Goal: Task Accomplishment & Management: Manage account settings

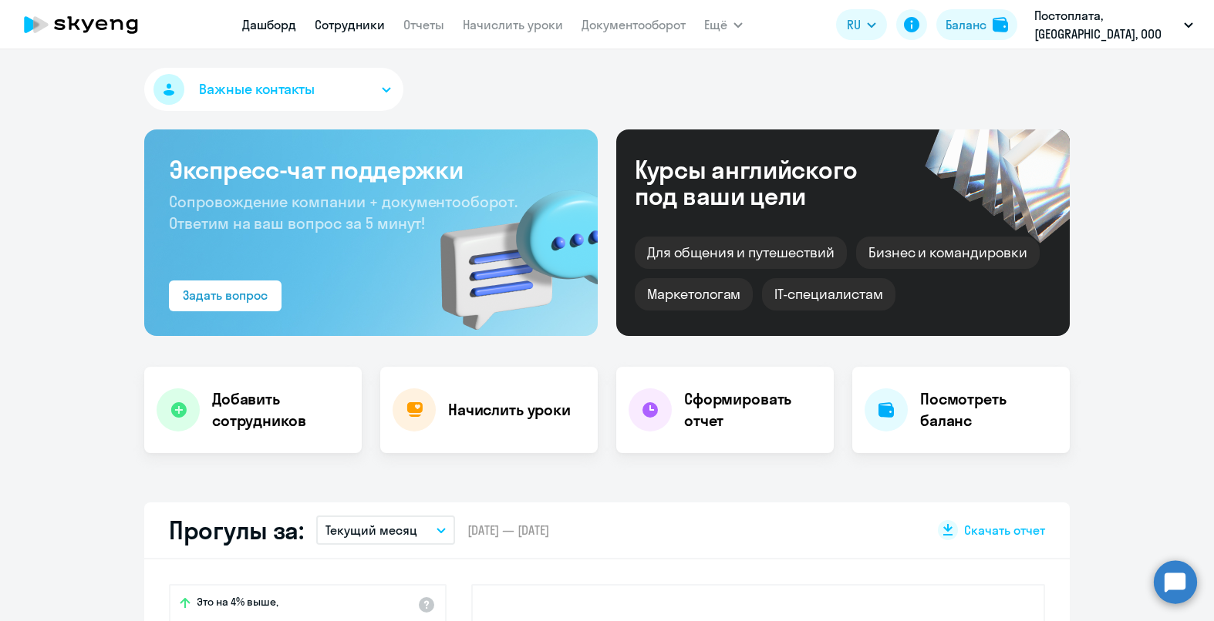
click at [367, 25] on link "Сотрудники" at bounding box center [350, 24] width 70 height 15
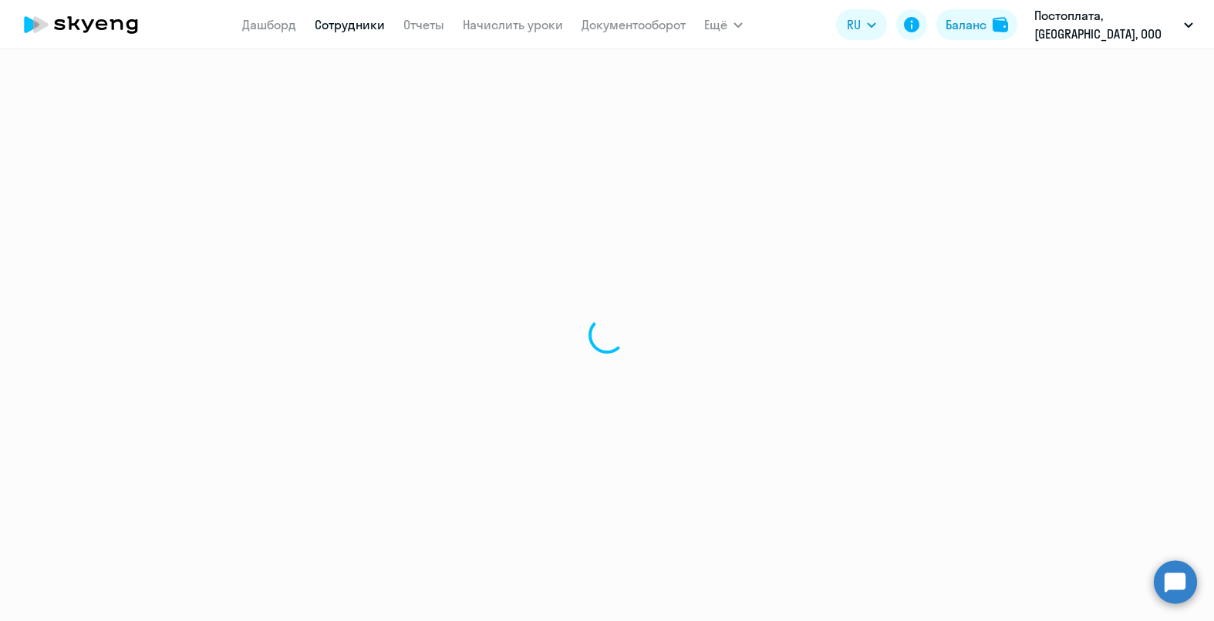
select select "30"
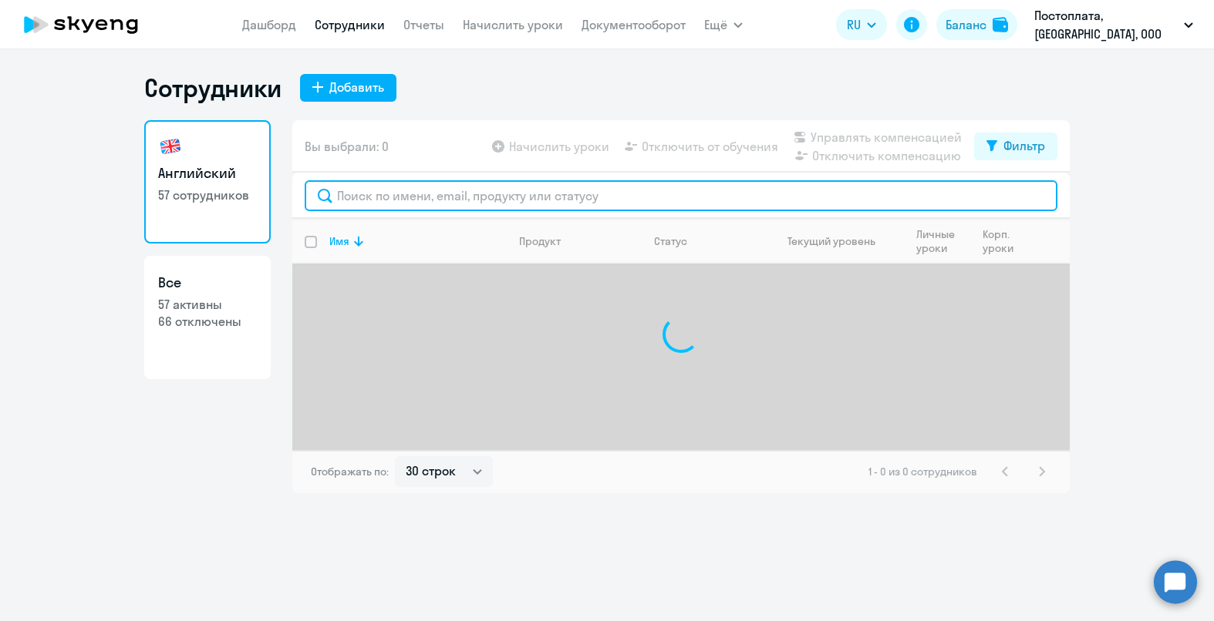
click at [409, 206] on input "text" at bounding box center [681, 195] width 753 height 31
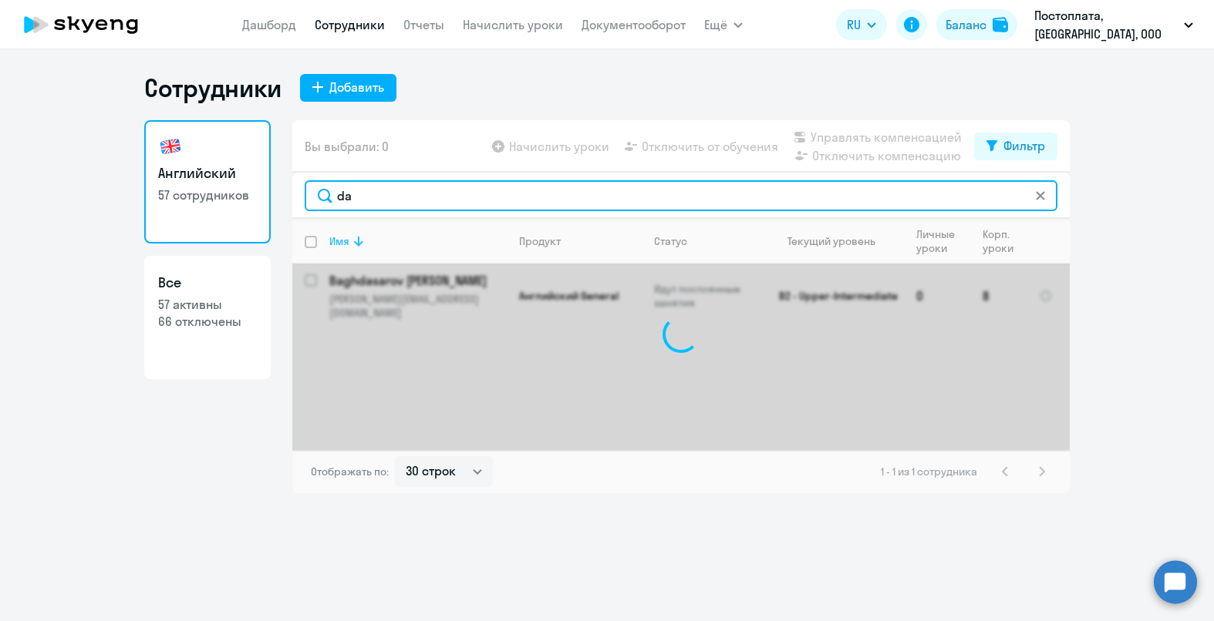
type input "d"
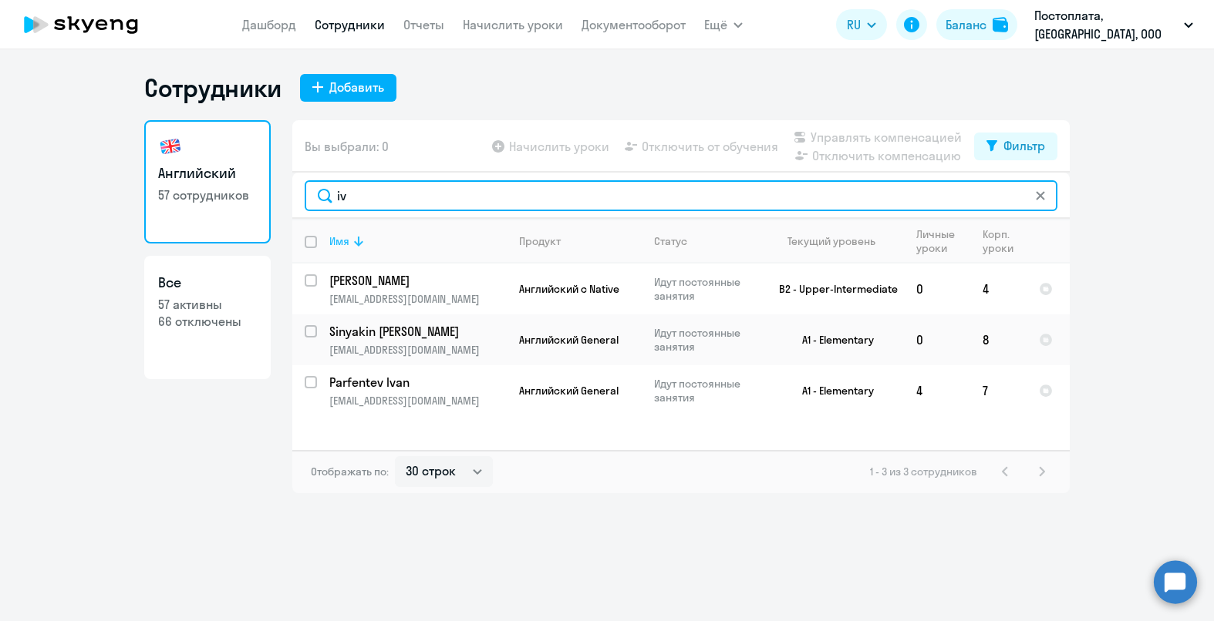
type input "i"
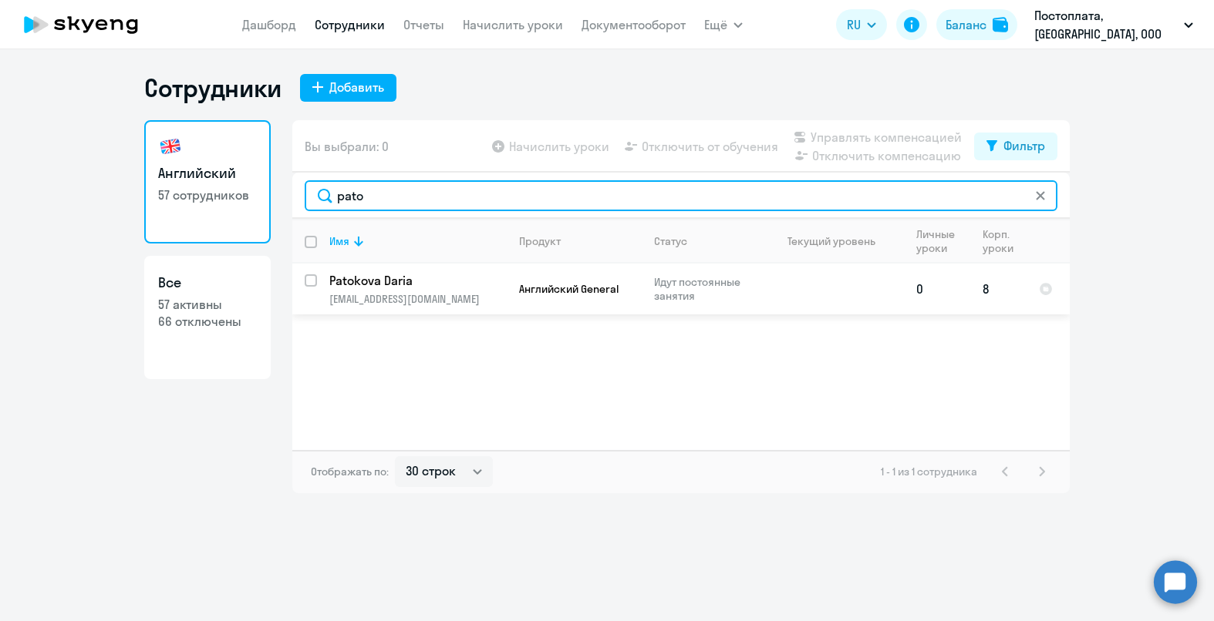
type input "pato"
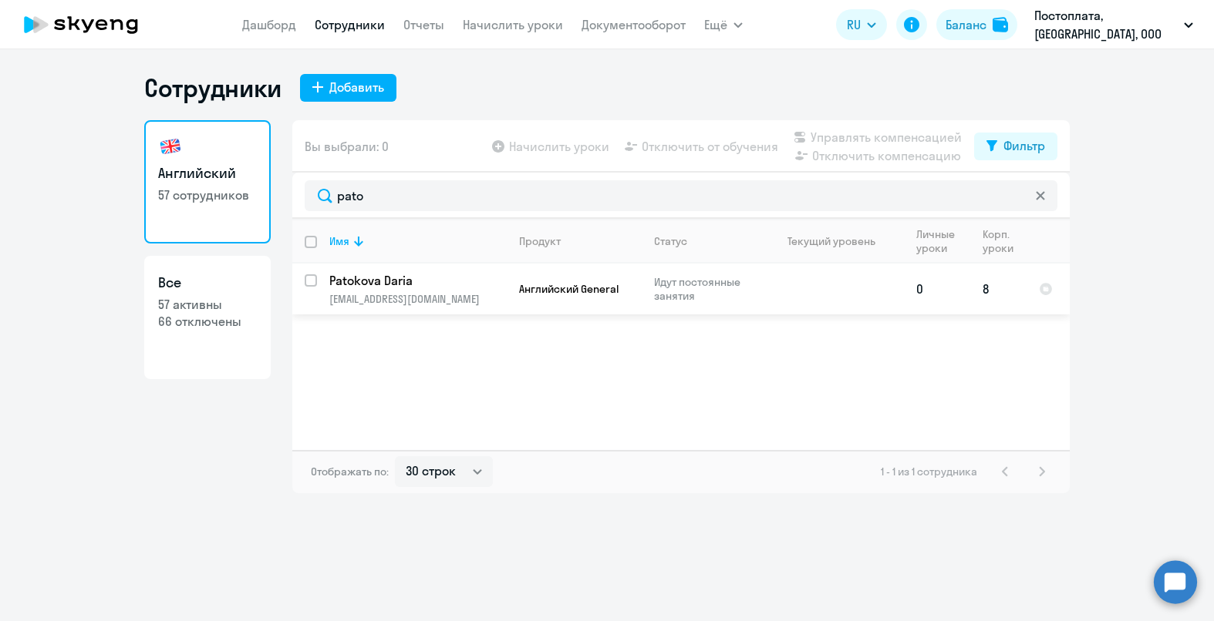
click at [309, 284] on input "select row 41883580" at bounding box center [320, 289] width 31 height 31
checkbox input "true"
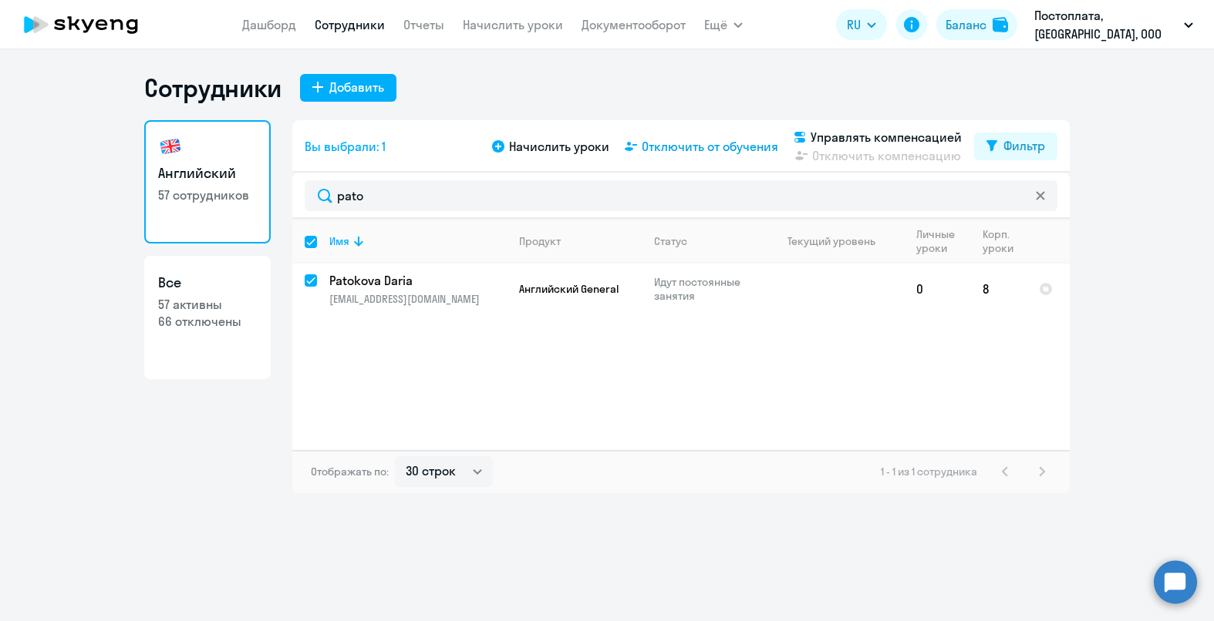
click at [729, 150] on span "Отключить от обучения" at bounding box center [709, 146] width 136 height 19
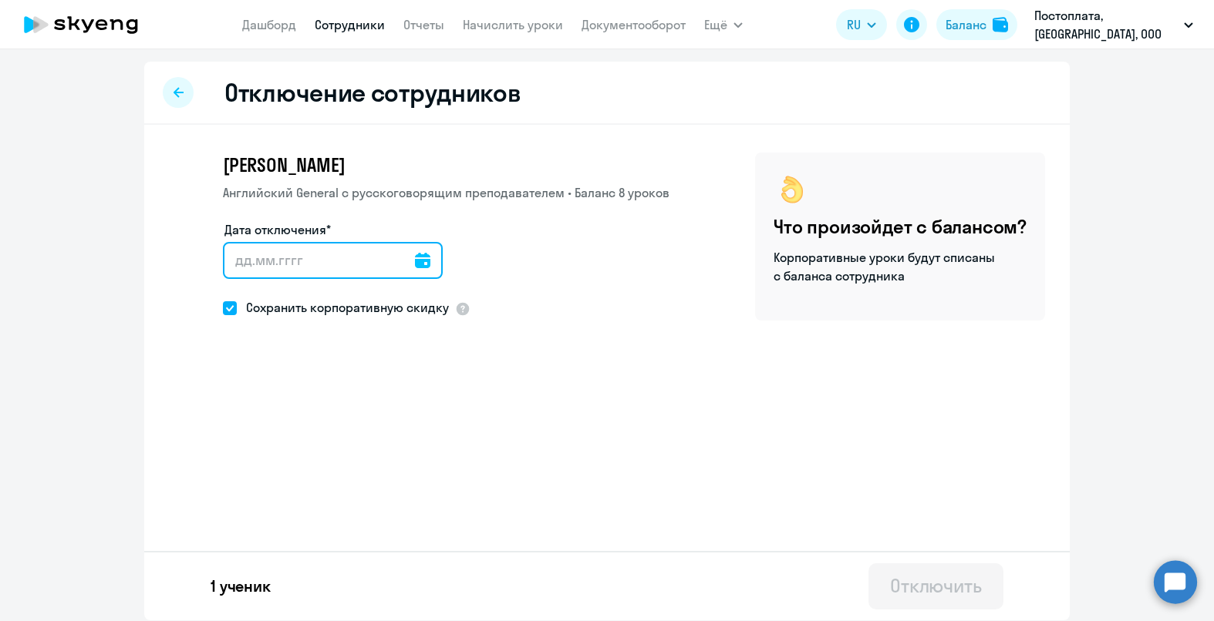
click at [406, 273] on input "Дата отключения*" at bounding box center [333, 260] width 220 height 37
click at [432, 263] on input "Дата отключения*" at bounding box center [333, 260] width 220 height 37
click at [427, 258] on icon at bounding box center [422, 260] width 15 height 15
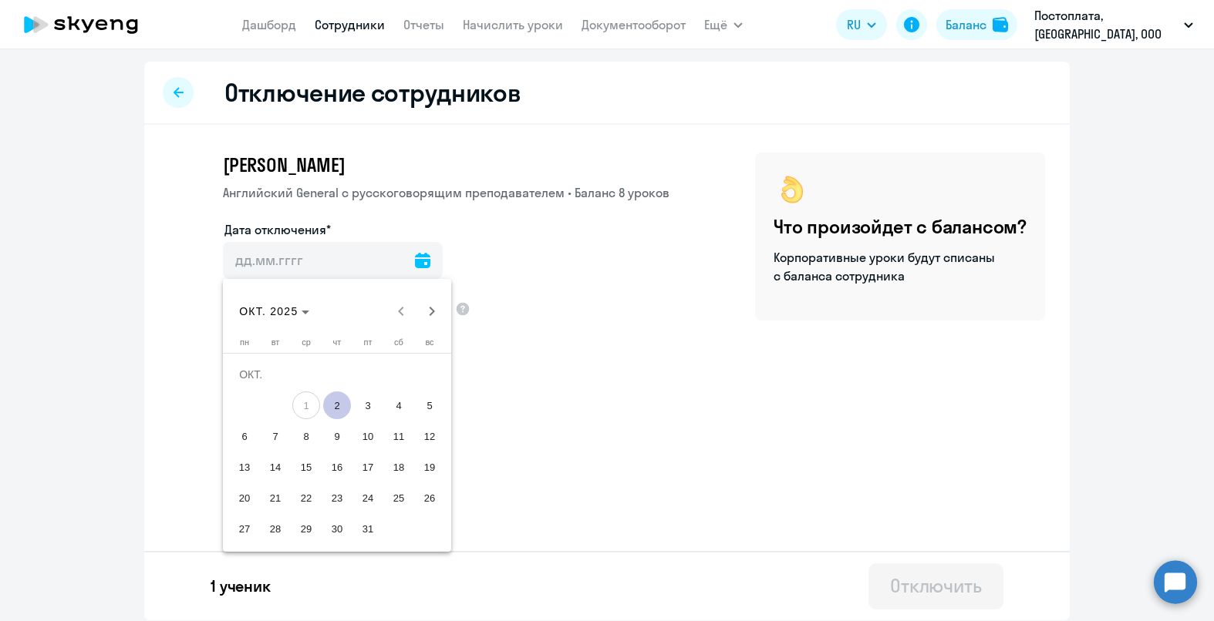
click at [334, 405] on span "2" at bounding box center [337, 406] width 28 height 28
type input "02.10.2025"
type input "2.10.2025"
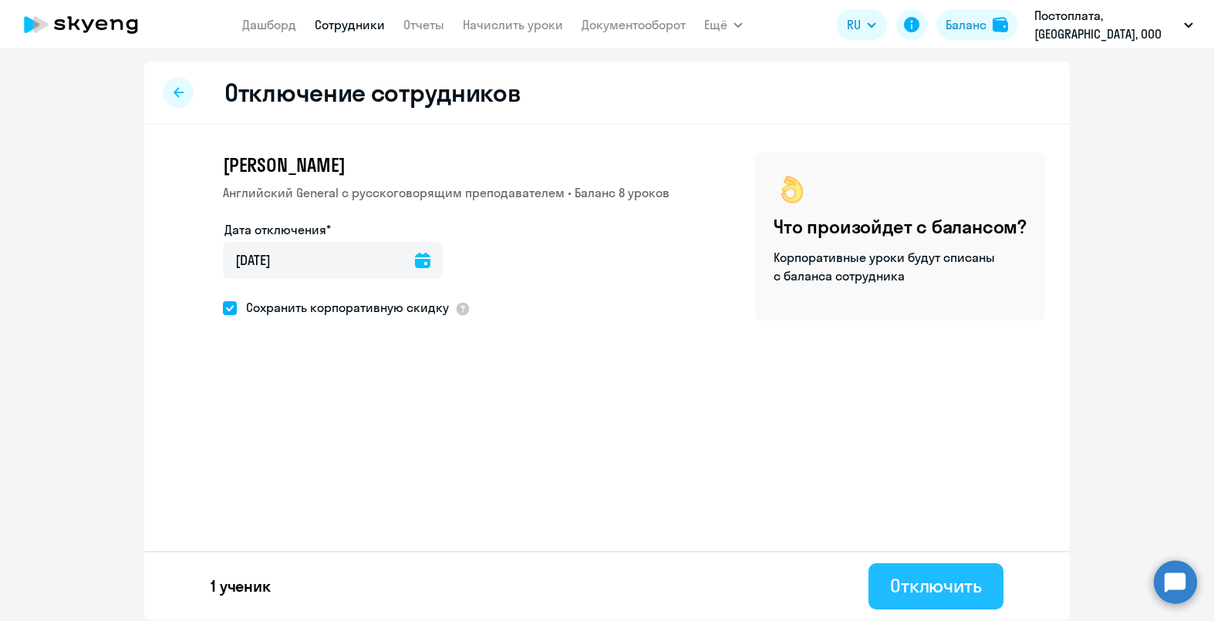
click at [928, 588] on div "Отключить" at bounding box center [936, 586] width 92 height 25
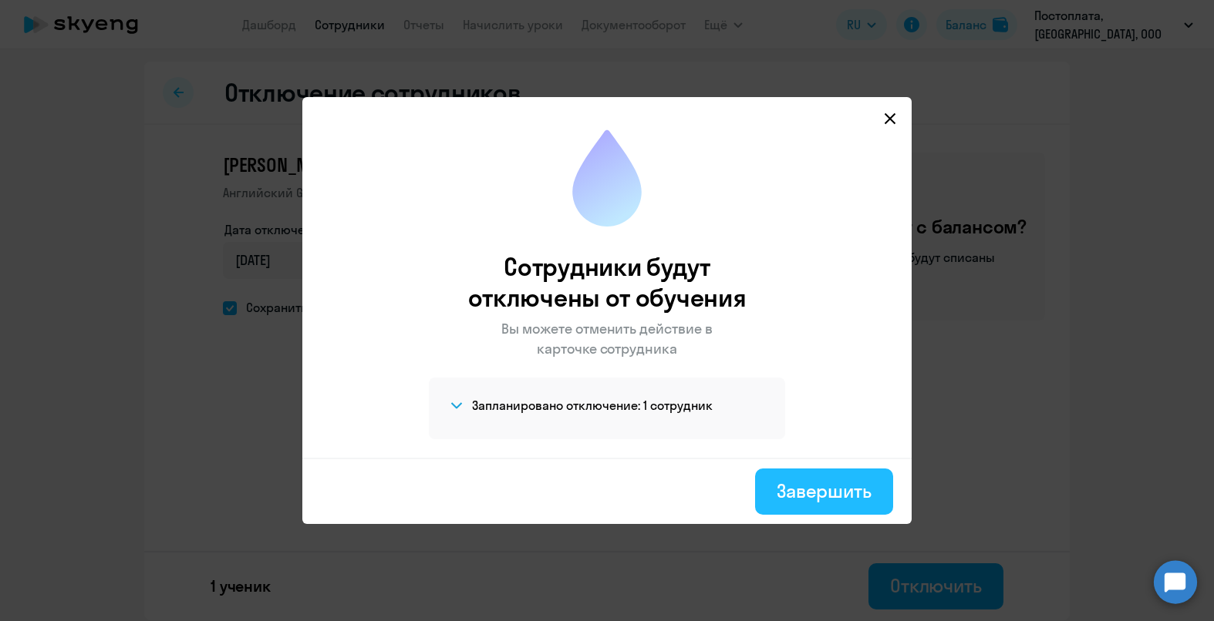
click at [809, 502] on div "Завершить" at bounding box center [823, 491] width 95 height 25
select select "30"
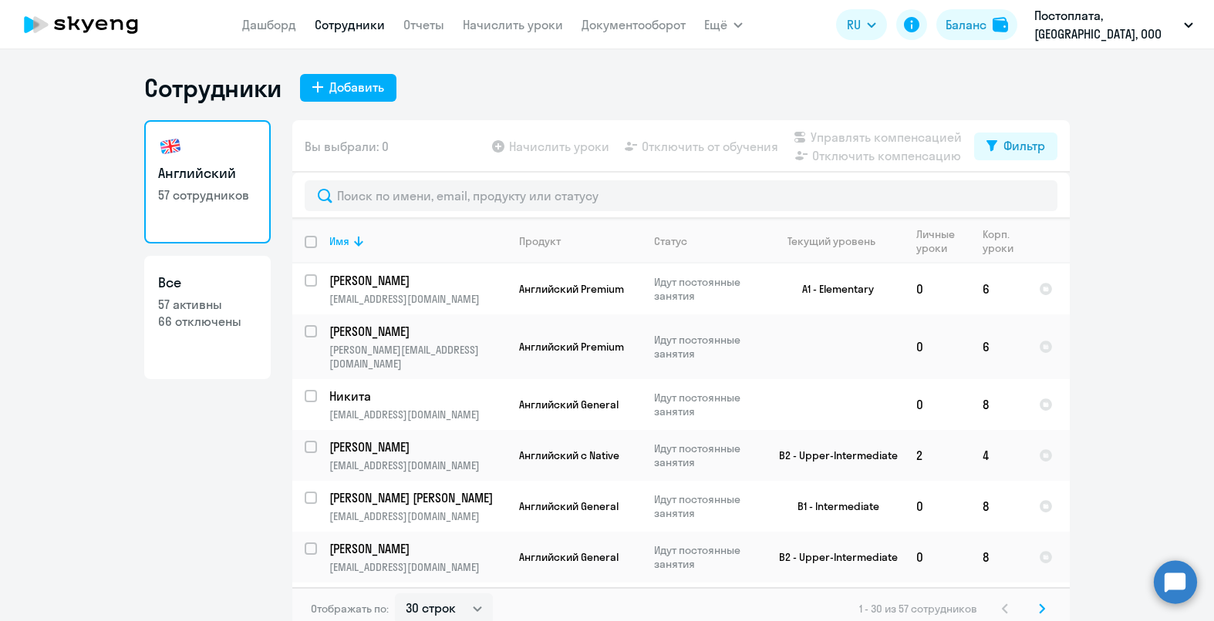
click at [373, 23] on link "Сотрудники" at bounding box center [350, 24] width 70 height 15
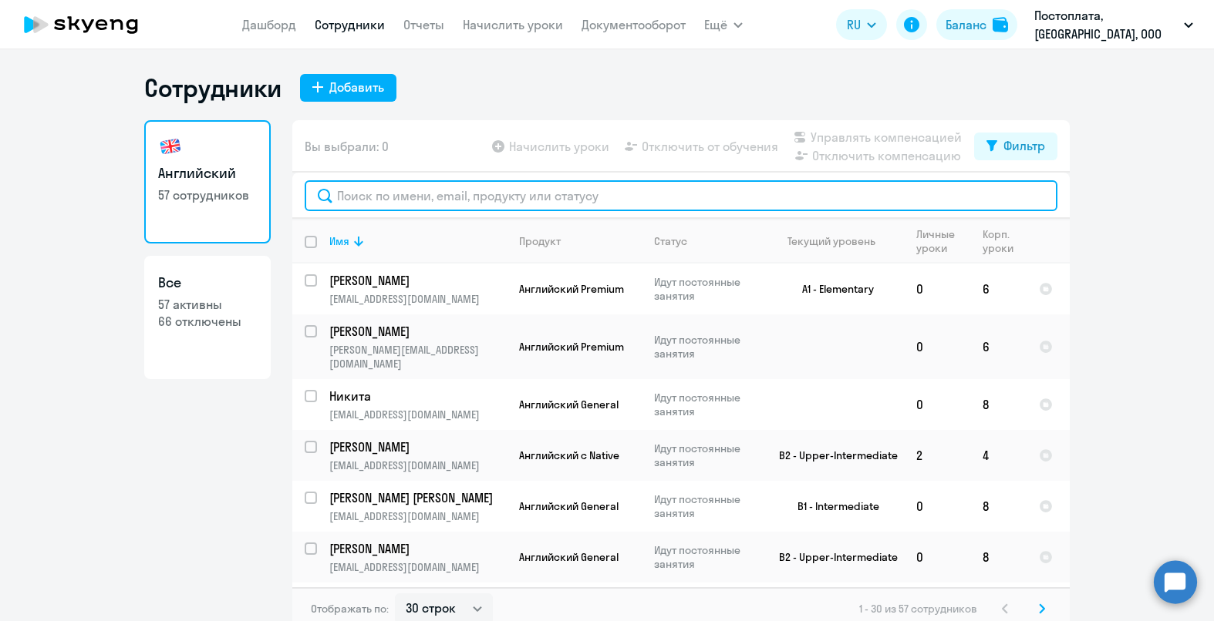
click at [418, 196] on input "text" at bounding box center [681, 195] width 753 height 31
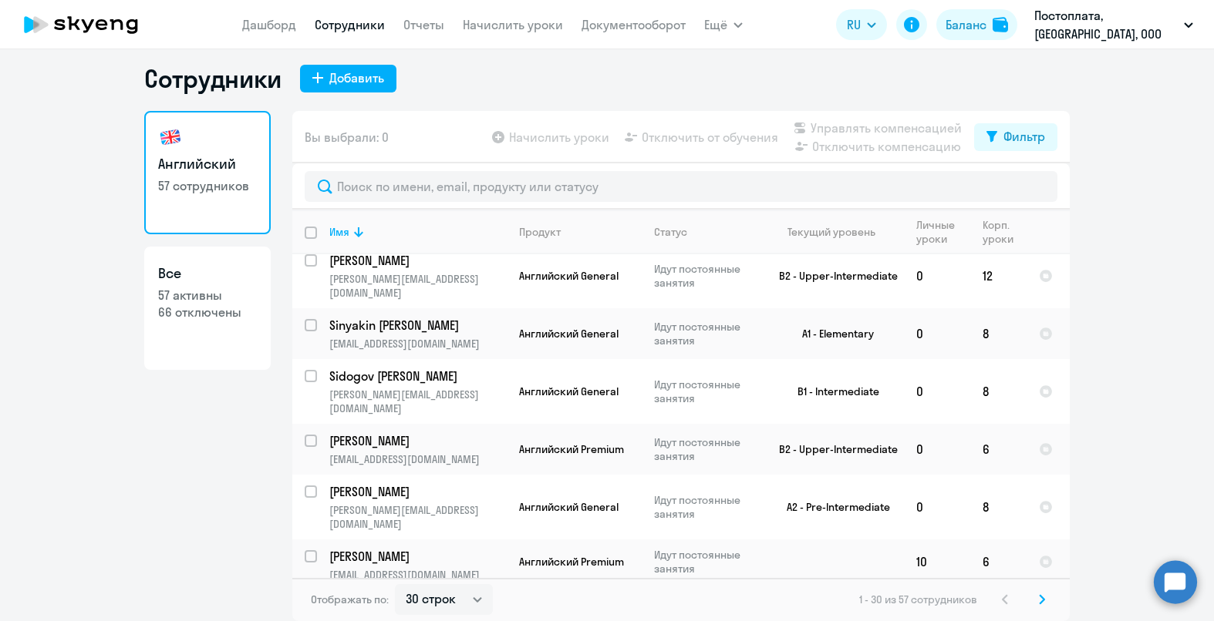
scroll to position [9, 0]
select select "100"
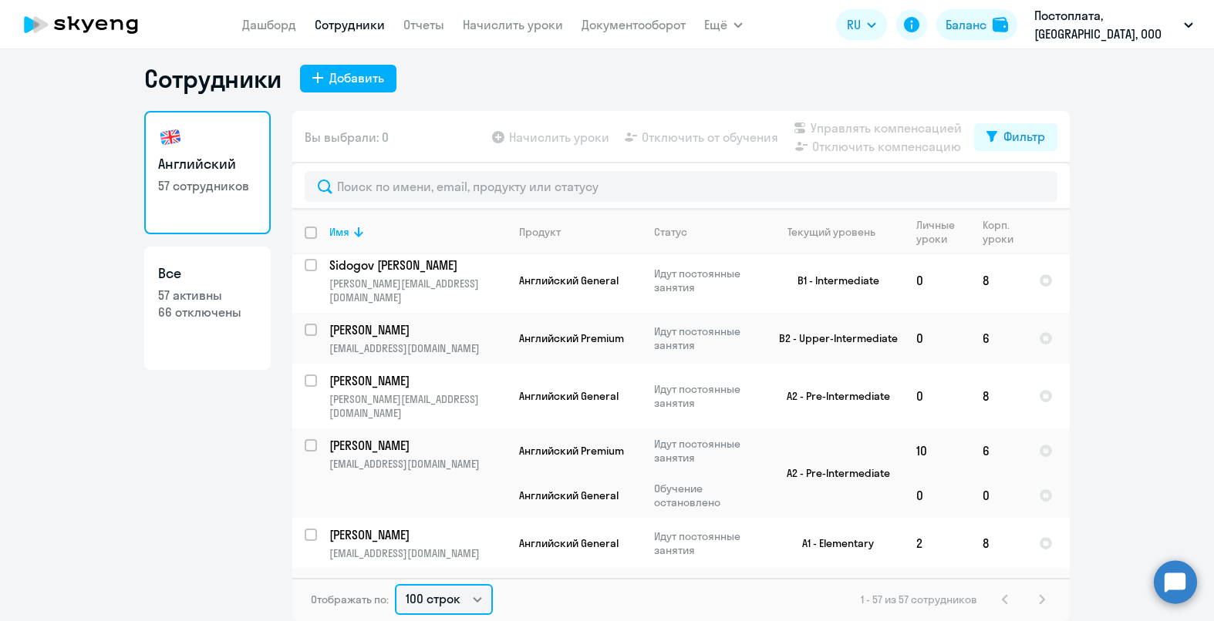
scroll to position [1345, 0]
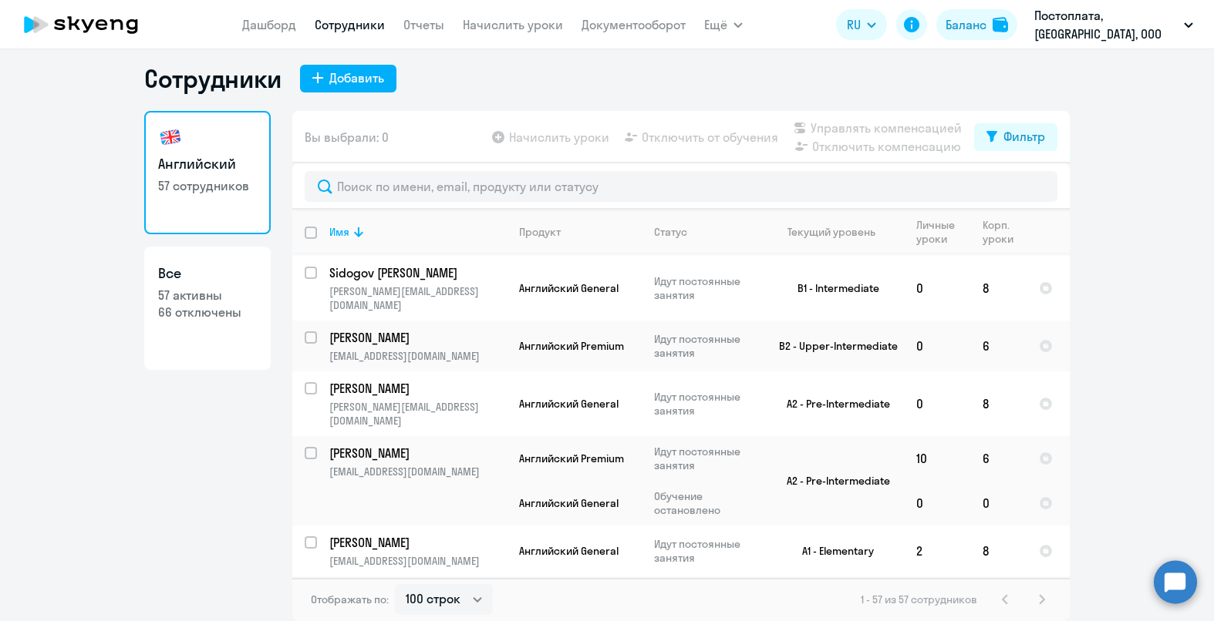
click at [103, 43] on app-header "[PERSON_NAME] Отчеты Начислить уроки Документооборот Ещё Дашборд Сотрудники Отч…" at bounding box center [607, 24] width 1214 height 49
